Goal: Task Accomplishment & Management: Complete application form

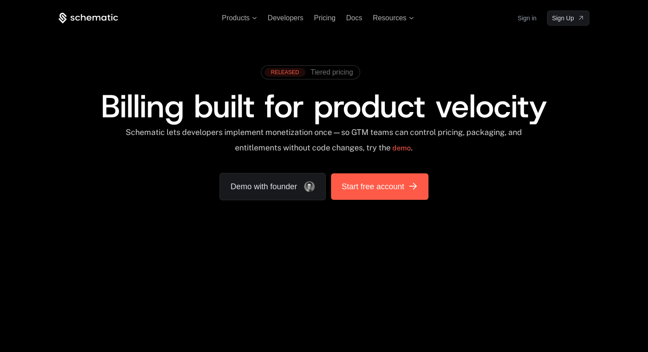
click at [380, 192] on span "Start free account" at bounding box center [373, 186] width 63 height 12
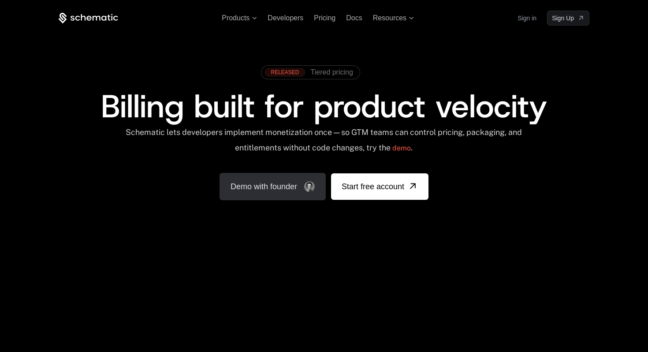
click at [274, 190] on link "Demo with founder" at bounding box center [273, 186] width 106 height 27
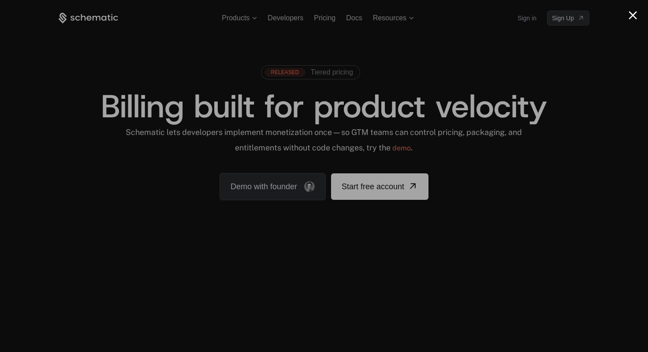
click at [299, 15] on div at bounding box center [324, 176] width 648 height 352
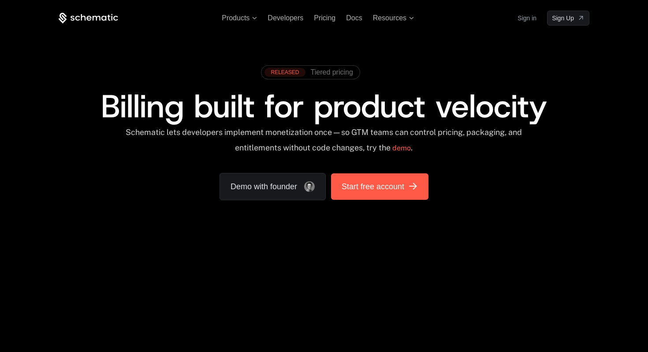
click at [385, 183] on span "Start free account" at bounding box center [373, 186] width 63 height 12
click at [394, 178] on link "Start free account" at bounding box center [379, 186] width 97 height 26
